Goal: Information Seeking & Learning: Understand process/instructions

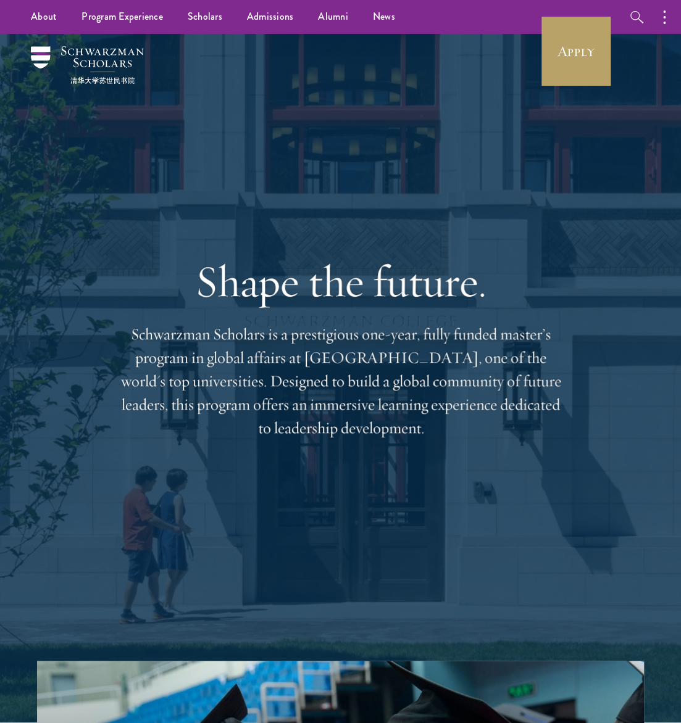
click at [0, 0] on button "button" at bounding box center [0, 0] width 0 height 0
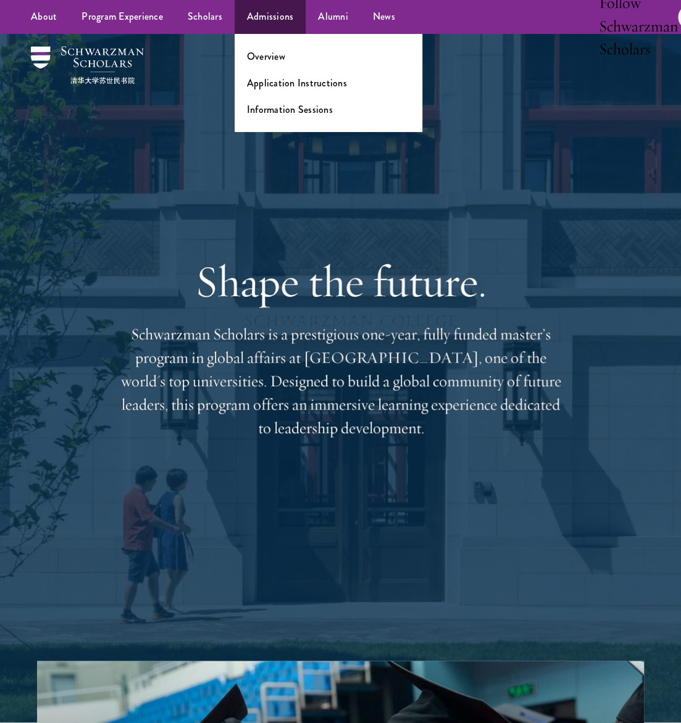
click at [235, 34] on link "Admissions" at bounding box center [271, 17] width 72 height 34
click at [247, 90] on link "Application Instructions" at bounding box center [297, 83] width 100 height 14
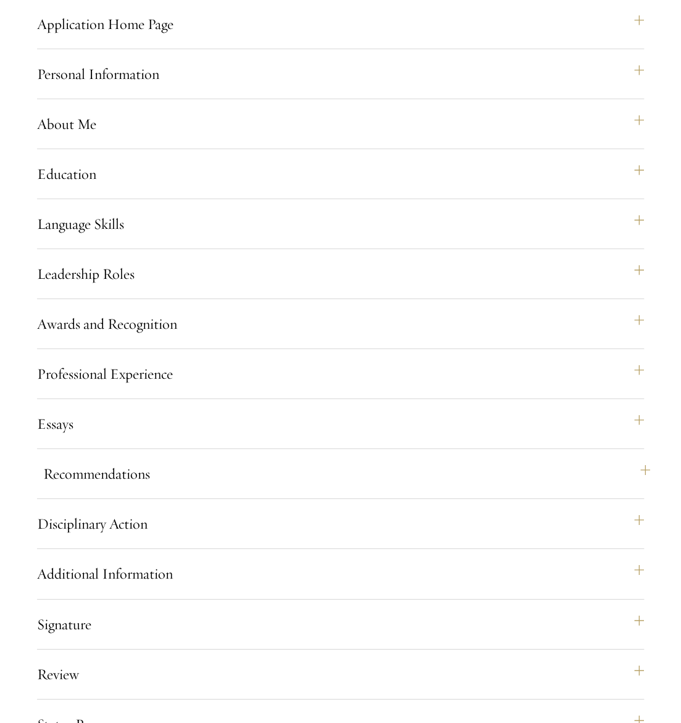
click at [97, 489] on button "Recommendations" at bounding box center [346, 474] width 607 height 30
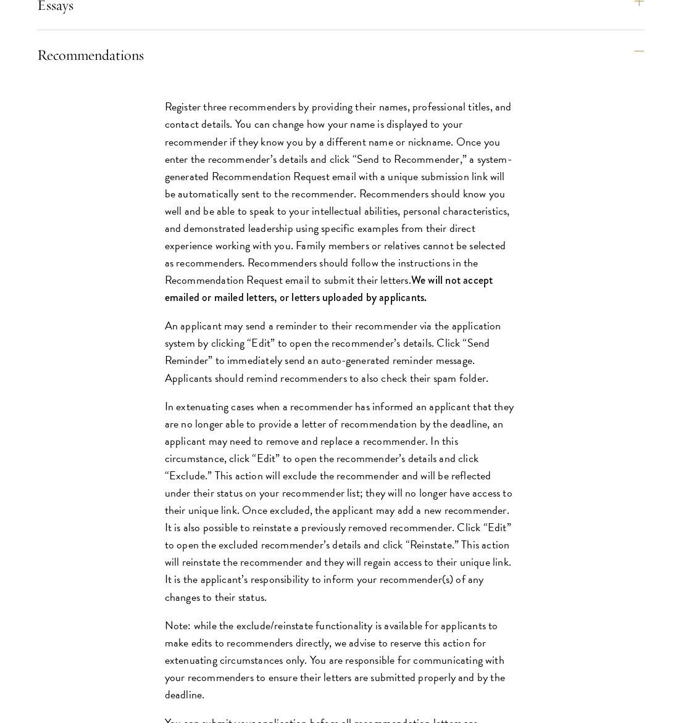
scroll to position [1497, 0]
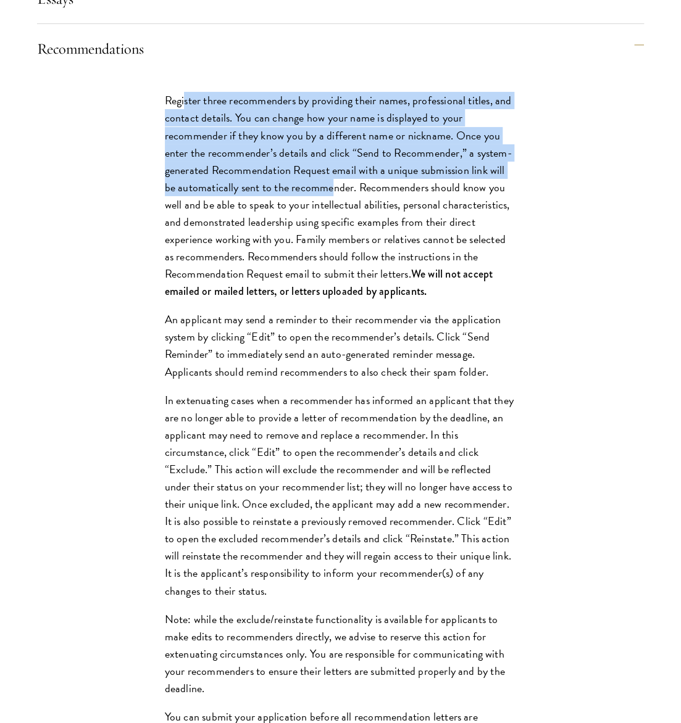
drag, startPoint x: 184, startPoint y: 130, endPoint x: 319, endPoint y: 226, distance: 165.6
click at [319, 226] on p "Register three recommenders by providing their names, professional titles, and …" at bounding box center [341, 196] width 352 height 208
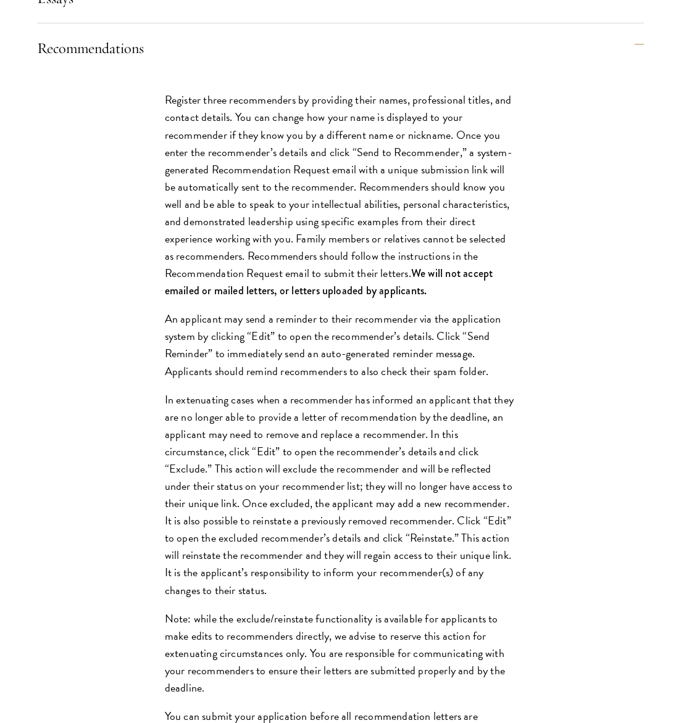
click at [329, 217] on p "Register three recommenders by providing their names, professional titles, and …" at bounding box center [341, 195] width 352 height 208
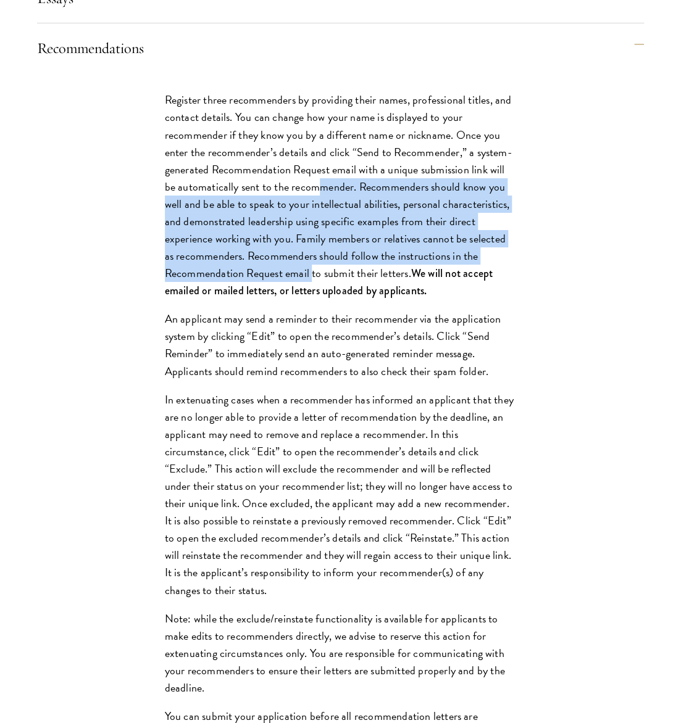
drag, startPoint x: 326, startPoint y: 221, endPoint x: 311, endPoint y: 309, distance: 89.0
click at [311, 299] on p "Register three recommenders by providing their names, professional titles, and …" at bounding box center [341, 195] width 352 height 208
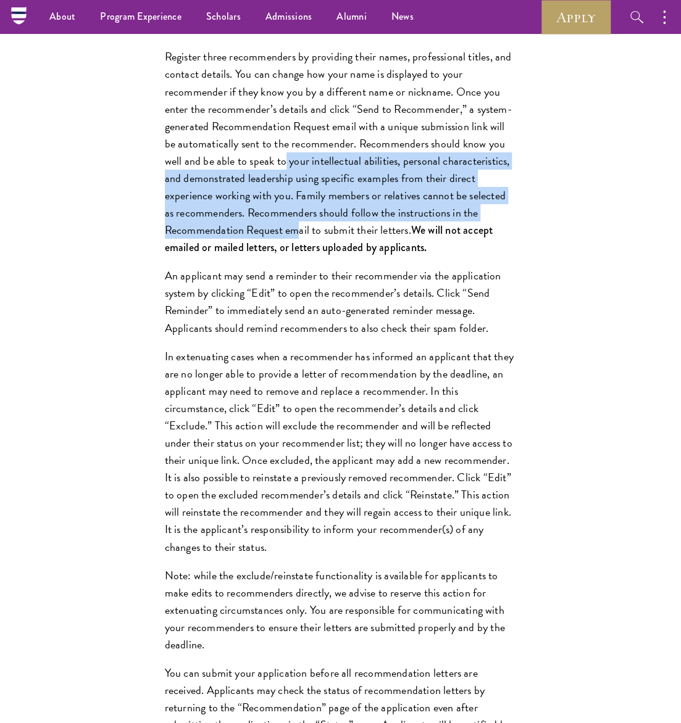
scroll to position [1538, 0]
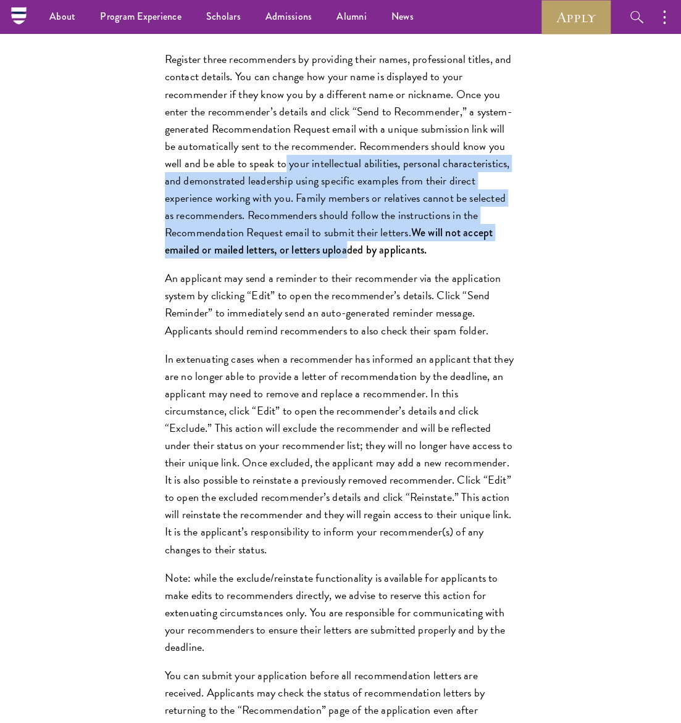
drag, startPoint x: 263, startPoint y: 226, endPoint x: 339, endPoint y: 285, distance: 95.9
click at [345, 259] on p "Register three recommenders by providing their names, professional titles, and …" at bounding box center [341, 155] width 352 height 208
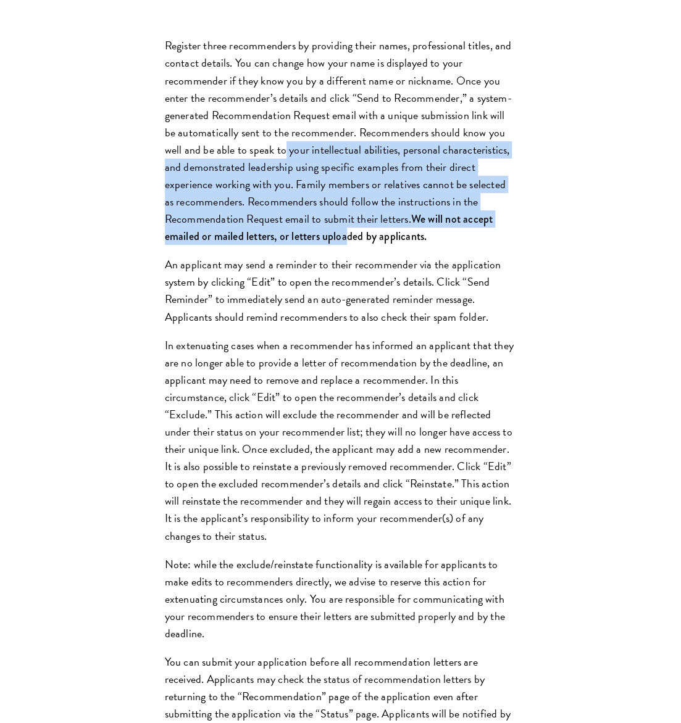
scroll to position [1554, 0]
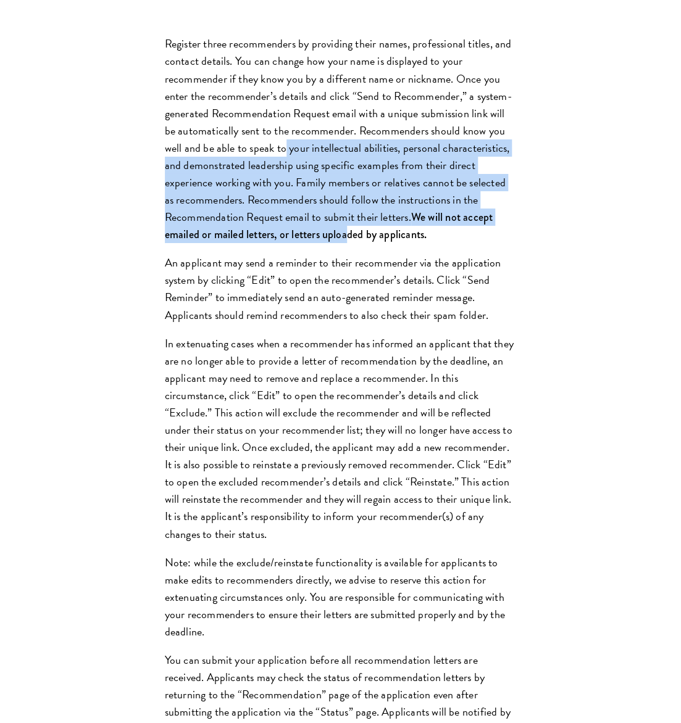
click at [299, 243] on p "Register three recommenders by providing their names, professional titles, and …" at bounding box center [341, 139] width 352 height 208
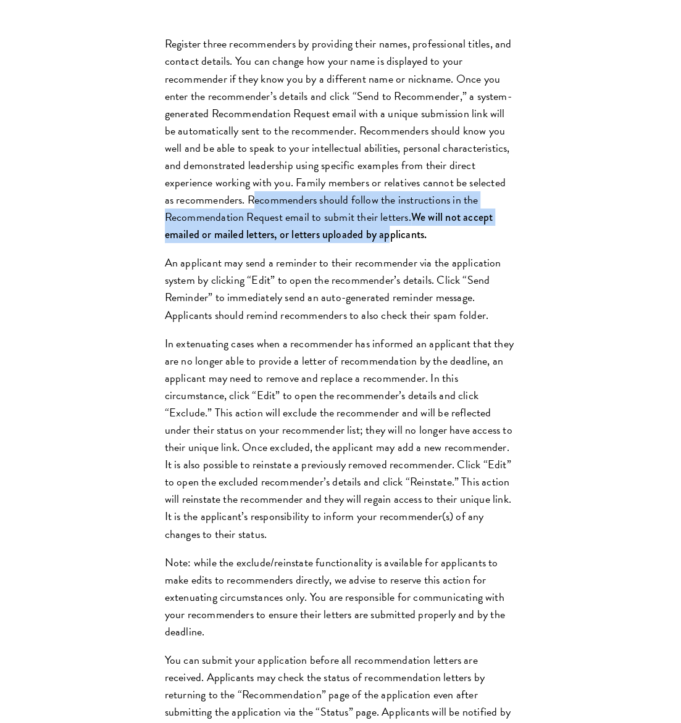
drag, startPoint x: 241, startPoint y: 230, endPoint x: 388, endPoint y: 275, distance: 152.9
click at [388, 243] on p "Register three recommenders by providing their names, professional titles, and …" at bounding box center [341, 139] width 352 height 208
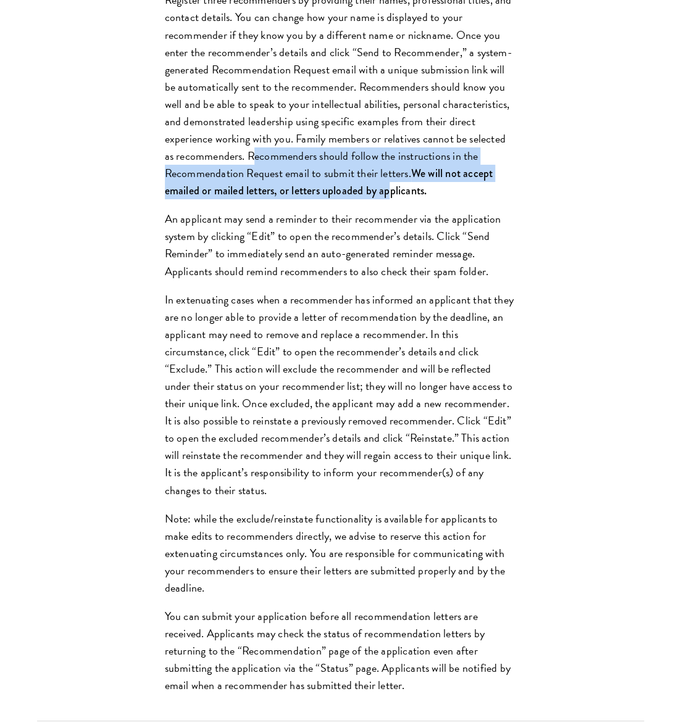
scroll to position [1599, 0]
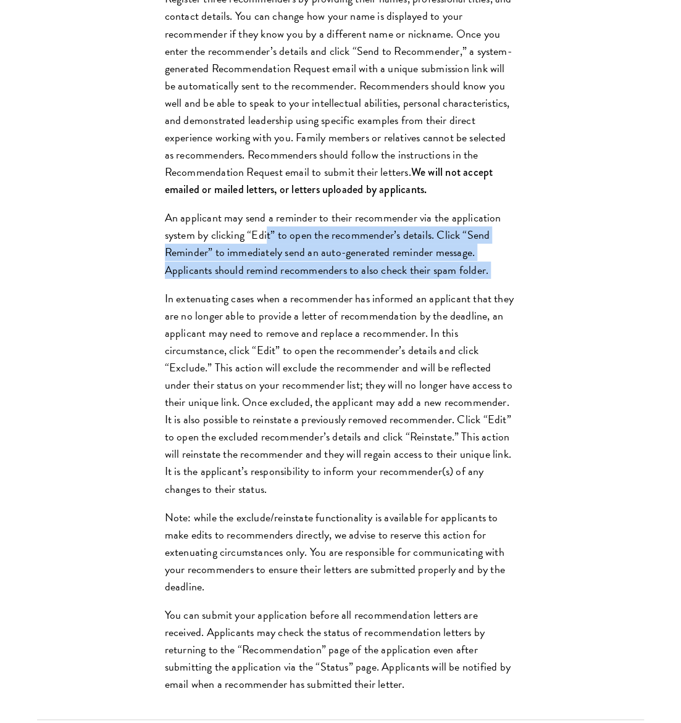
drag, startPoint x: 267, startPoint y: 267, endPoint x: 434, endPoint y: 316, distance: 173.6
click at [436, 317] on div "Register three recommenders by providing their names, professional titles, and …" at bounding box center [341, 348] width 426 height 752
click at [448, 278] on p "An applicant may send a reminder to their recommender via the application syste…" at bounding box center [341, 243] width 352 height 69
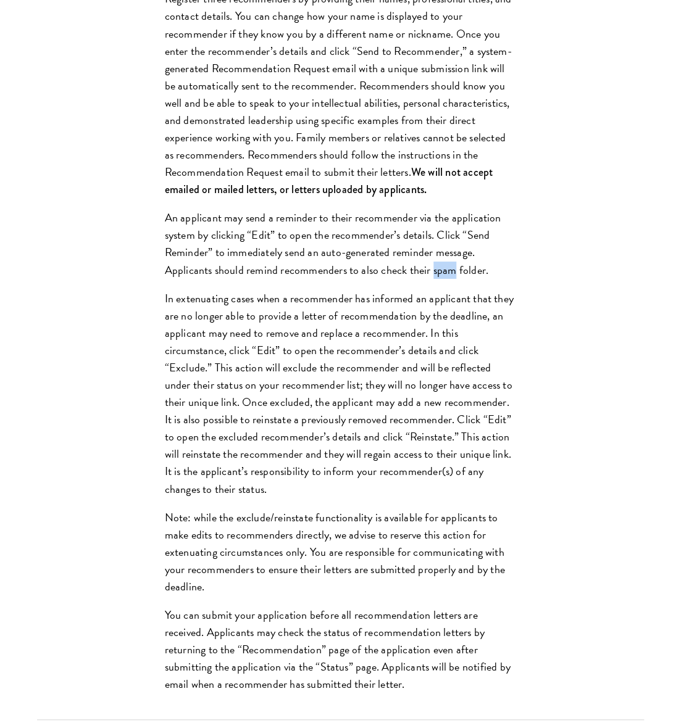
click at [448, 278] on p "An applicant may send a reminder to their recommender via the application syste…" at bounding box center [341, 243] width 352 height 69
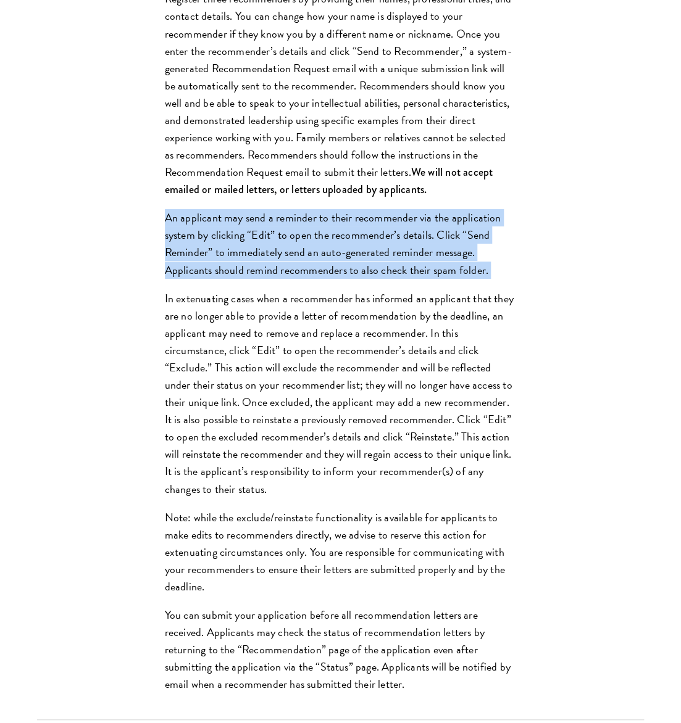
click at [448, 278] on p "An applicant may send a reminder to their recommender via the application syste…" at bounding box center [341, 243] width 352 height 69
click at [445, 278] on p "An applicant may send a reminder to their recommender via the application syste…" at bounding box center [341, 243] width 352 height 69
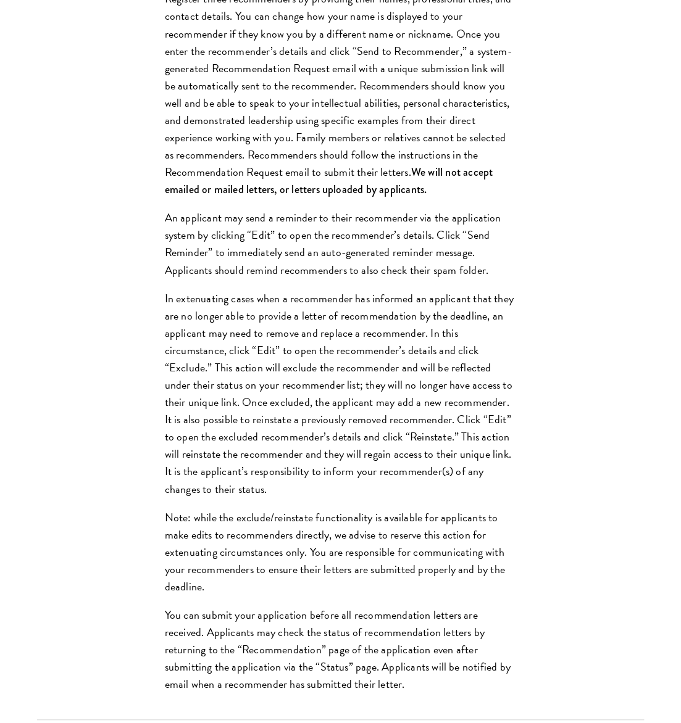
click at [448, 278] on p "An applicant may send a reminder to their recommender via the application syste…" at bounding box center [341, 243] width 352 height 69
click at [493, 278] on p "An applicant may send a reminder to their recommender via the application syste…" at bounding box center [341, 243] width 352 height 69
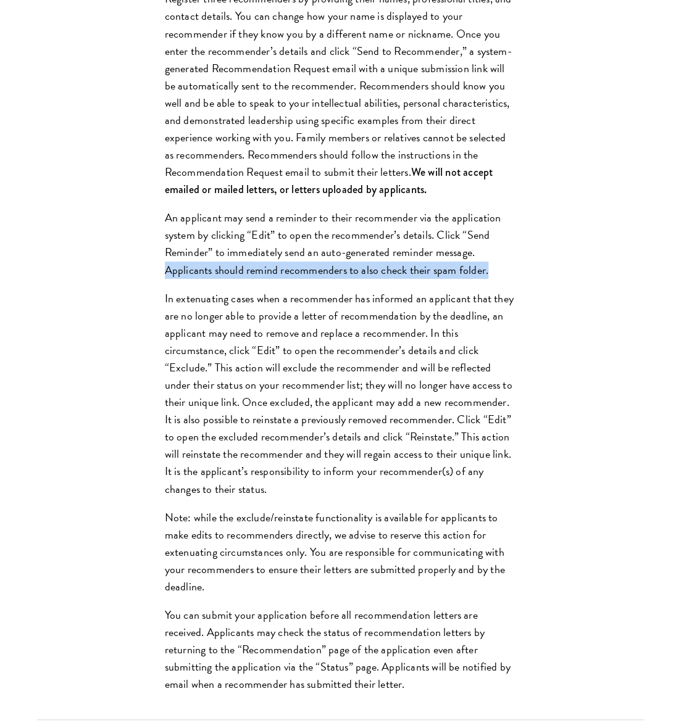
drag, startPoint x: 475, startPoint y: 306, endPoint x: 160, endPoint y: 305, distance: 315.3
click at [160, 305] on div "Register three recommenders by providing their names, professional titles, and …" at bounding box center [341, 348] width 426 height 752
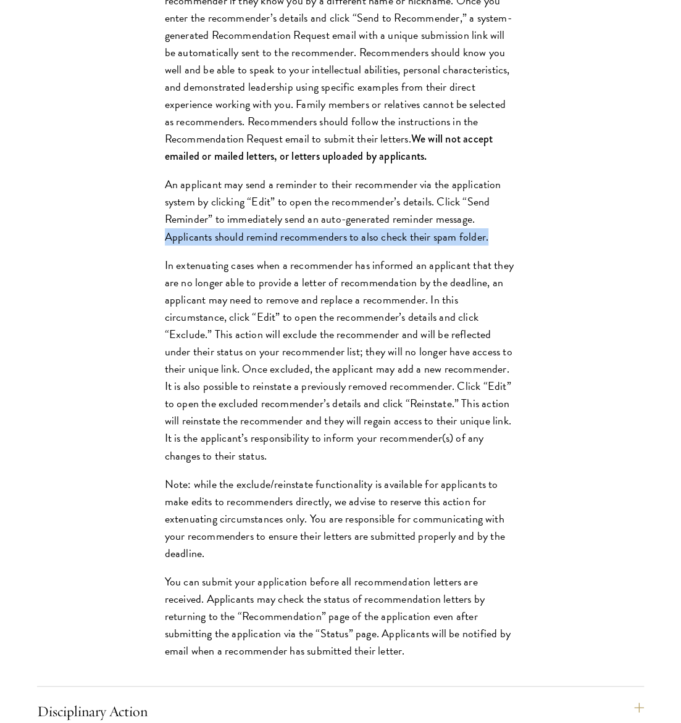
scroll to position [1637, 0]
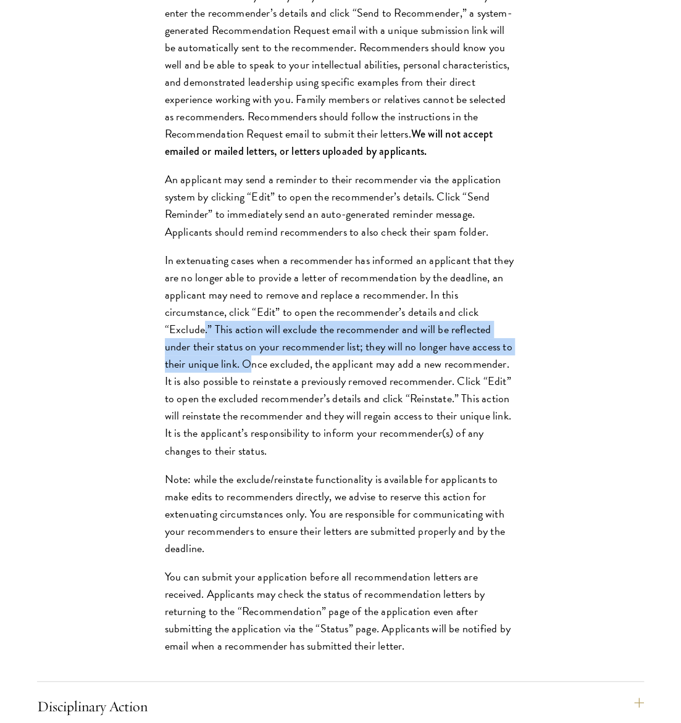
drag, startPoint x: 204, startPoint y: 361, endPoint x: 226, endPoint y: 400, distance: 44.5
click at [226, 401] on p "In extenuating cases when a recommender has informed an applicant that they are…" at bounding box center [341, 356] width 352 height 208
click at [226, 399] on p "In extenuating cases when a recommender has informed an applicant that they are…" at bounding box center [341, 356] width 352 height 208
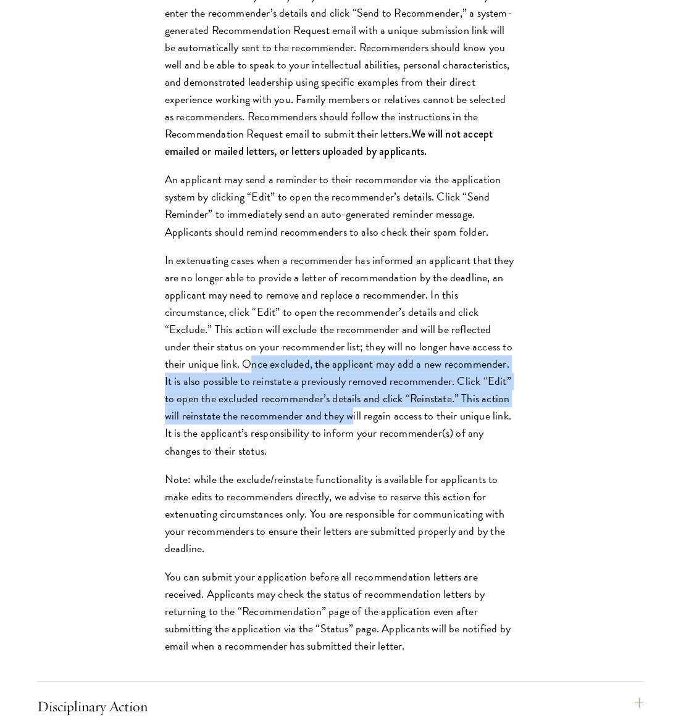
drag, startPoint x: 226, startPoint y: 399, endPoint x: 334, endPoint y: 453, distance: 120.3
click at [333, 453] on p "In extenuating cases when a recommender has informed an applicant that they are…" at bounding box center [341, 356] width 352 height 208
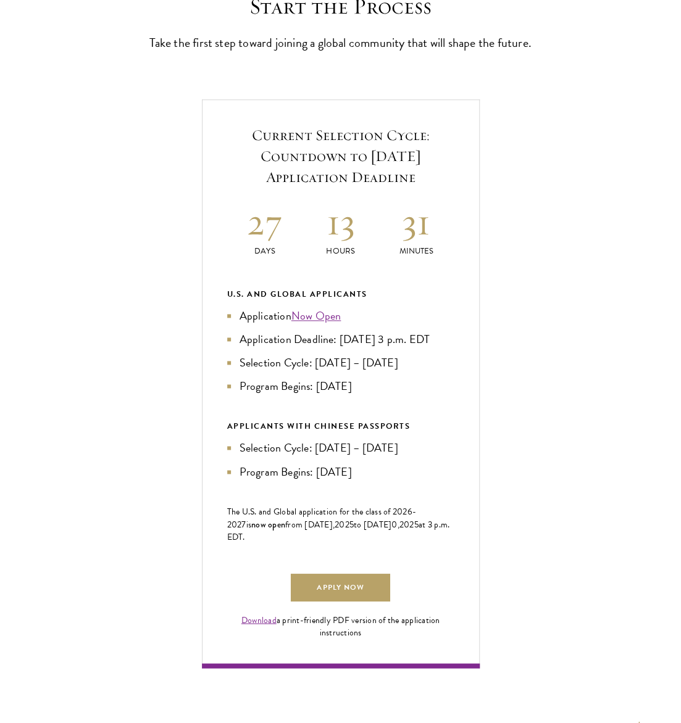
scroll to position [562, 0]
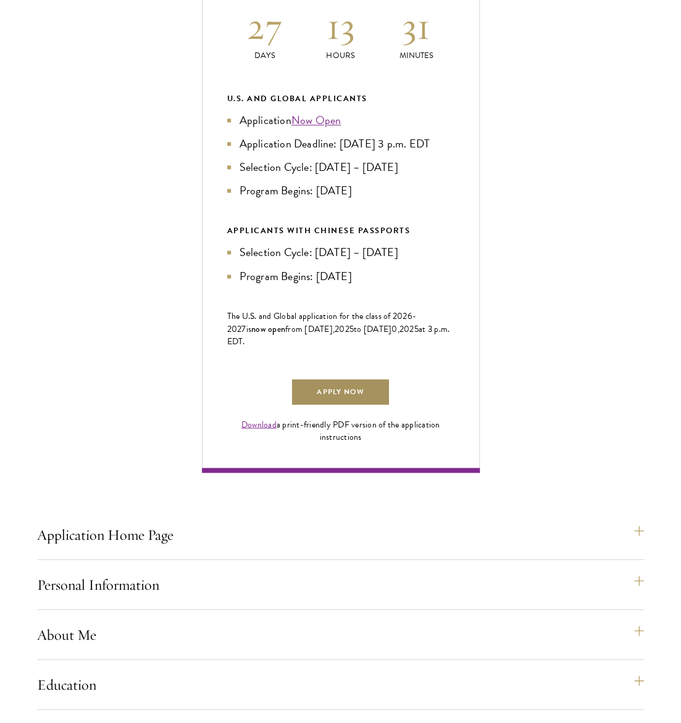
click at [313, 406] on link "Apply Now" at bounding box center [340, 392] width 99 height 28
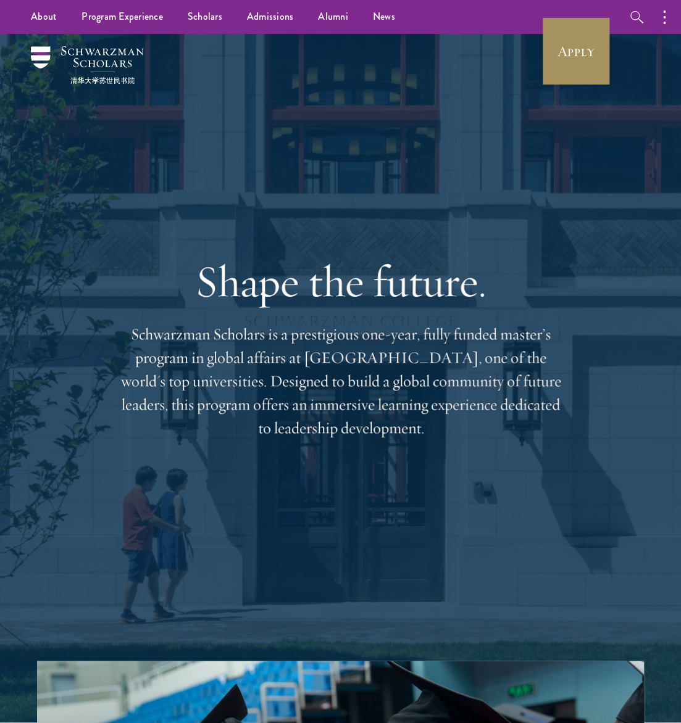
click at [572, 48] on link "Apply" at bounding box center [575, 51] width 69 height 69
